Goal: Information Seeking & Learning: Learn about a topic

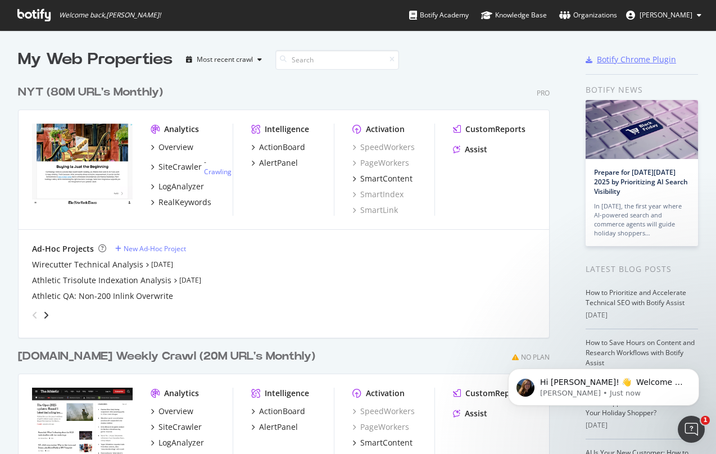
click at [452, 63] on div "Botify Chrome Plugin" at bounding box center [636, 59] width 79 height 11
click at [452, 16] on div "Botify Academy" at bounding box center [439, 15] width 60 height 11
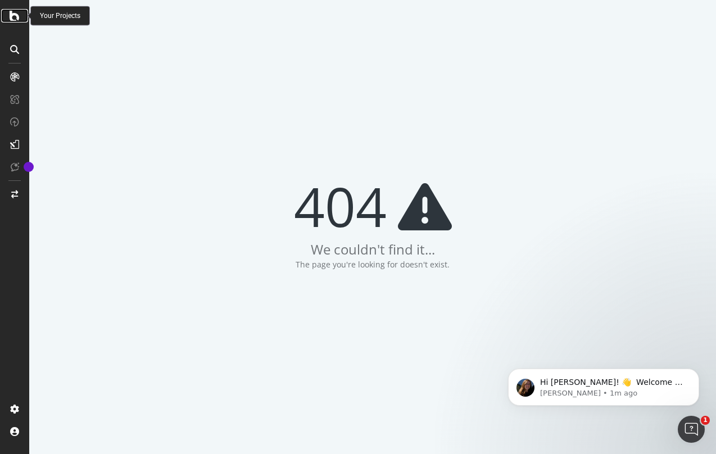
click at [14, 17] on icon at bounding box center [15, 15] width 10 height 13
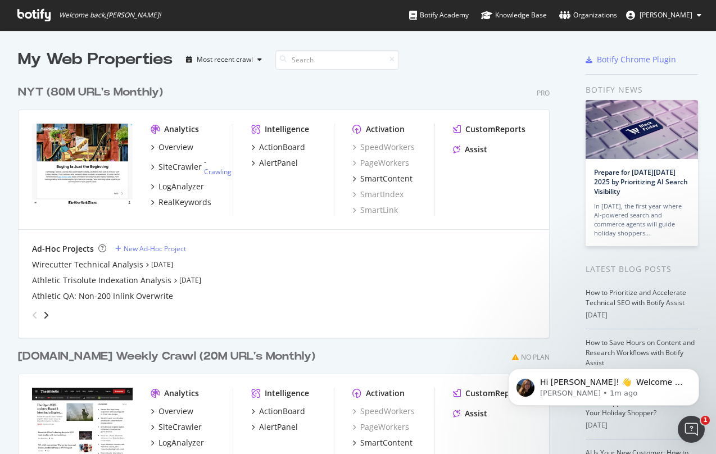
scroll to position [96, 0]
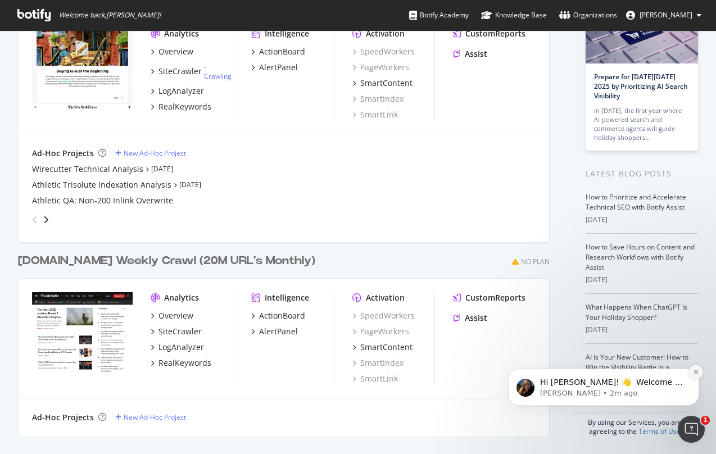
click at [697, 372] on icon "Dismiss notification" at bounding box center [696, 372] width 6 height 6
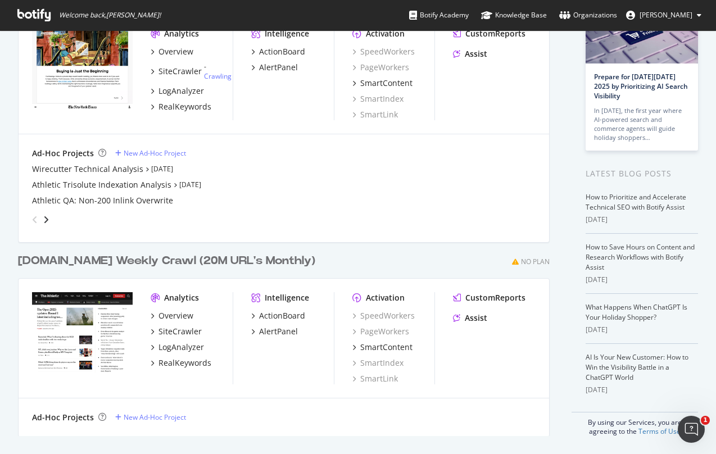
scroll to position [0, 0]
